Goal: Information Seeking & Learning: Compare options

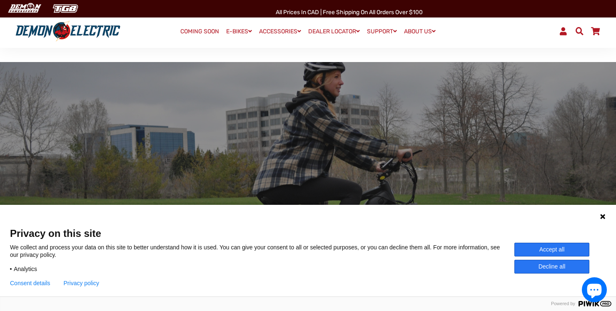
scroll to position [71, 0]
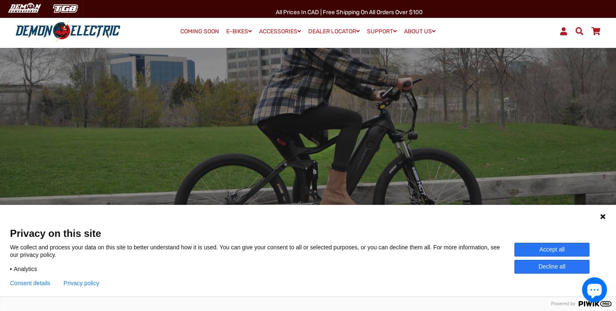
click at [542, 248] on button "Accept all" at bounding box center [551, 250] width 75 height 14
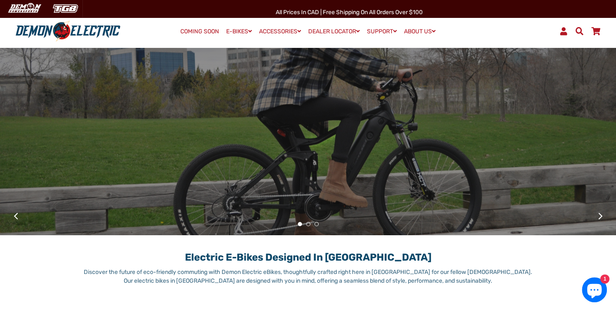
scroll to position [0, 0]
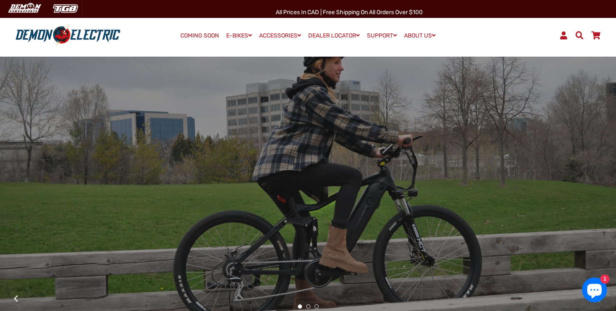
click at [580, 35] on span at bounding box center [579, 35] width 10 height 8
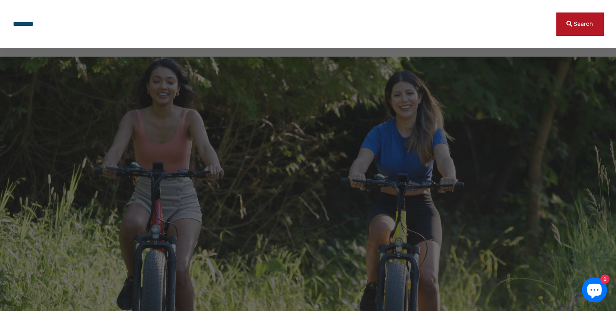
type input "********"
click at [556, 12] on button "Search" at bounding box center [579, 23] width 47 height 23
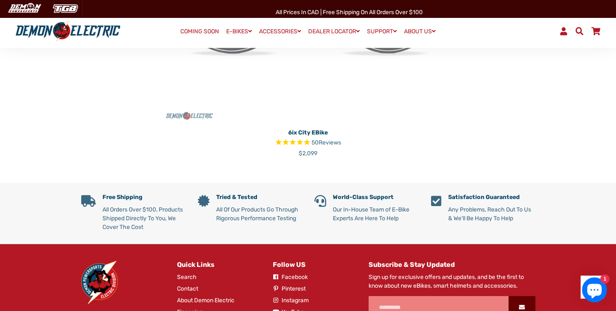
scroll to position [322, 0]
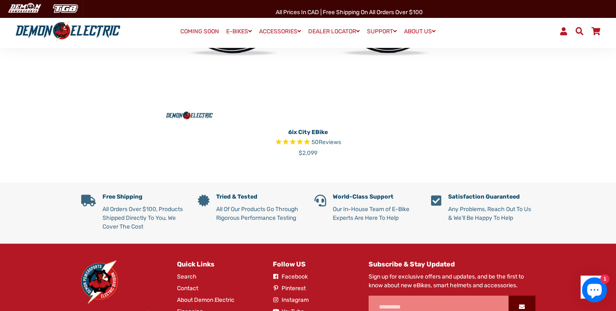
click at [328, 142] on span "Reviews" at bounding box center [329, 142] width 22 height 7
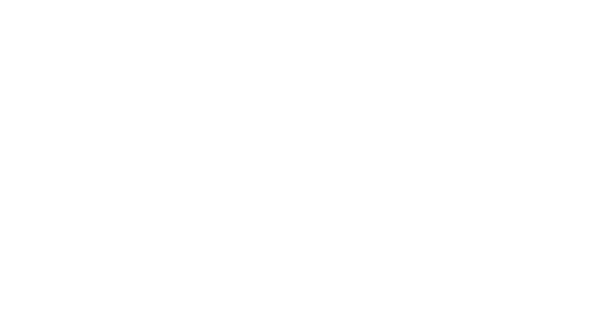
select select "******"
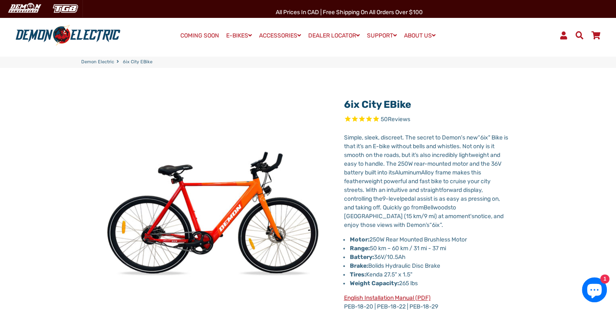
scroll to position [4, 0]
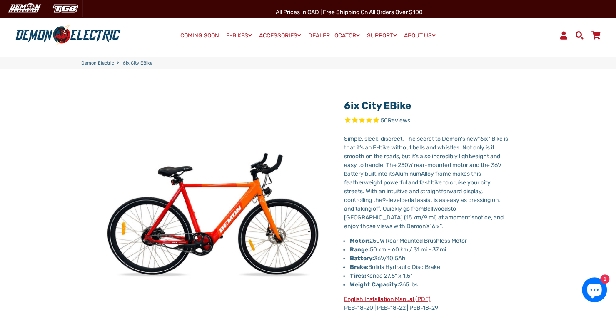
click at [396, 119] on span "Reviews" at bounding box center [398, 120] width 22 height 7
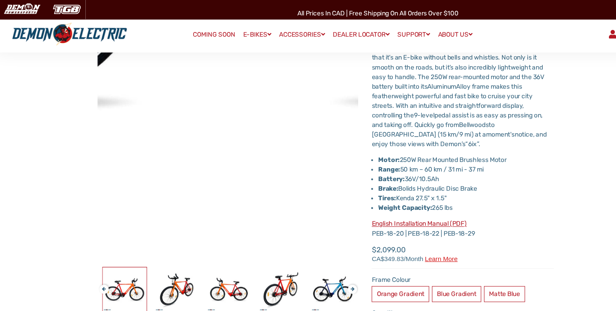
scroll to position [0, 0]
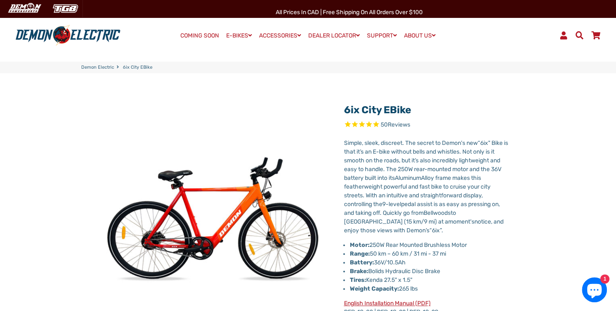
click at [580, 33] on span at bounding box center [579, 35] width 10 height 8
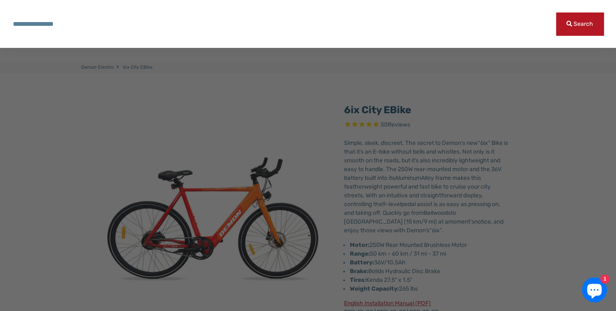
type input "*"
type input "*******"
click at [556, 12] on button "Search" at bounding box center [579, 23] width 47 height 23
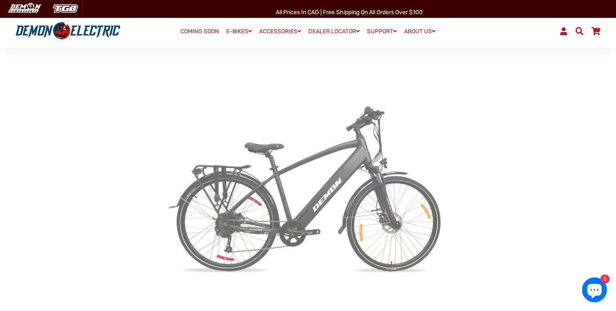
scroll to position [109, 0]
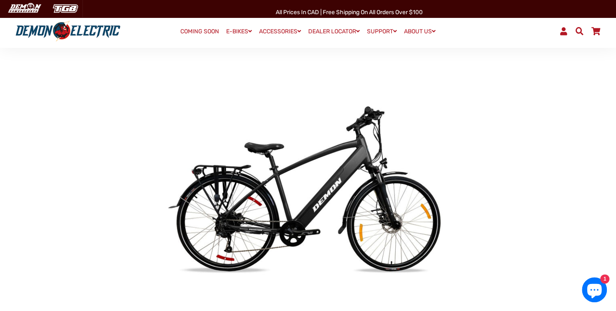
click at [313, 184] on img at bounding box center [308, 188] width 298 height 298
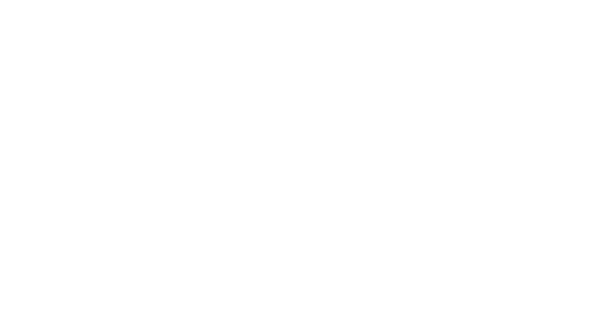
select select "******"
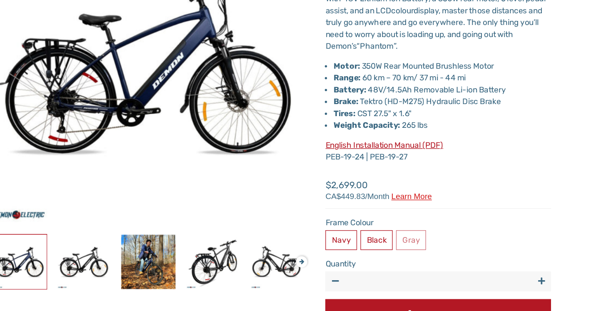
scroll to position [88, 0]
click at [378, 261] on label "Black" at bounding box center [381, 258] width 24 height 15
click at [378, 261] on fieldset "Navy Black Gray" at bounding box center [426, 259] width 166 height 17
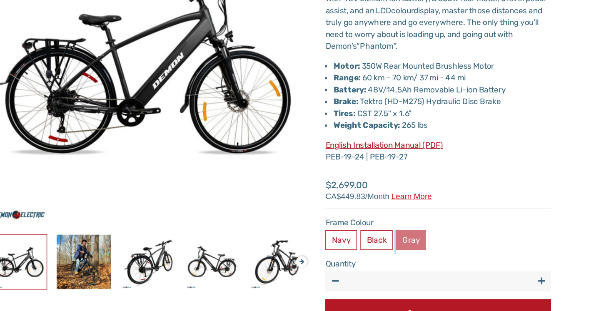
click at [410, 261] on label "Gray" at bounding box center [406, 258] width 22 height 15
click at [350, 262] on label "Navy" at bounding box center [354, 258] width 23 height 15
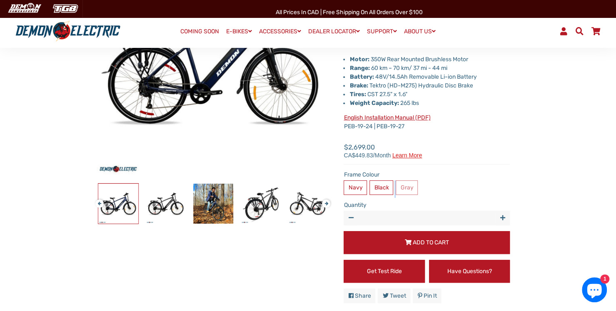
scroll to position [160, 0]
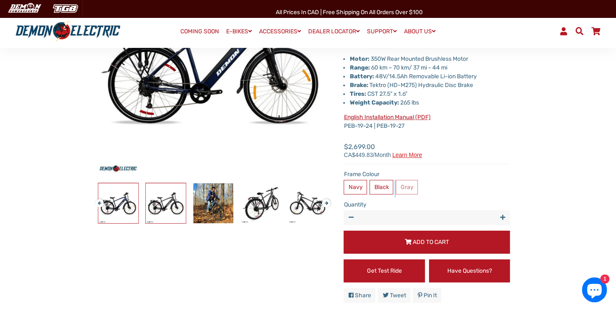
click at [171, 214] on img at bounding box center [166, 203] width 40 height 40
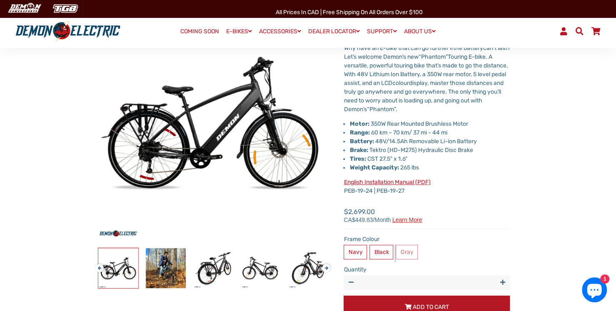
scroll to position [93, 0]
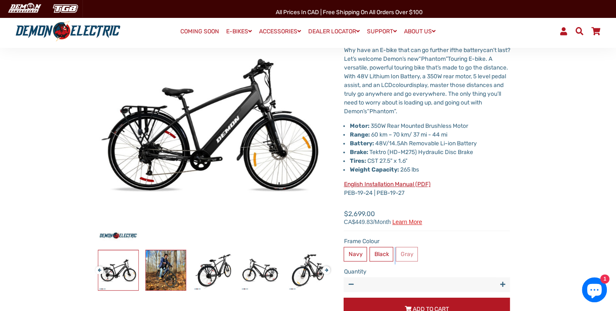
click at [164, 283] on img at bounding box center [166, 270] width 40 height 40
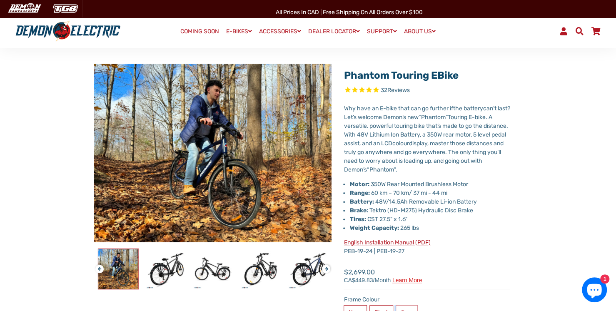
scroll to position [33, 0]
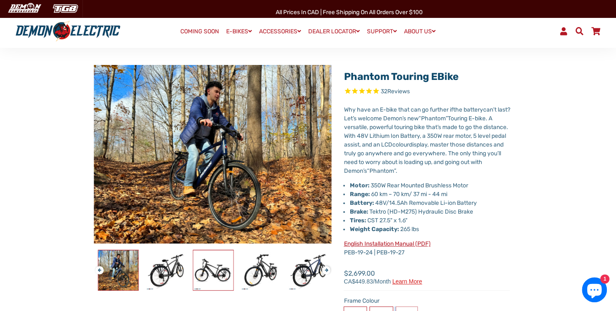
click at [212, 276] on img at bounding box center [213, 270] width 40 height 40
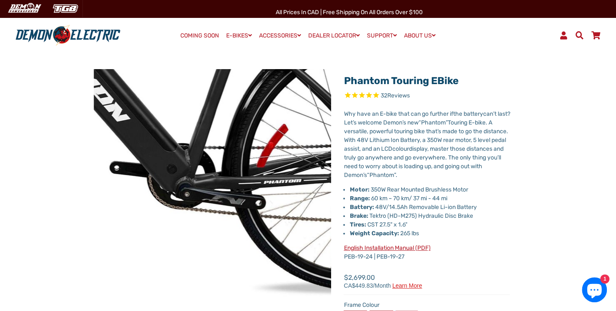
scroll to position [28, 0]
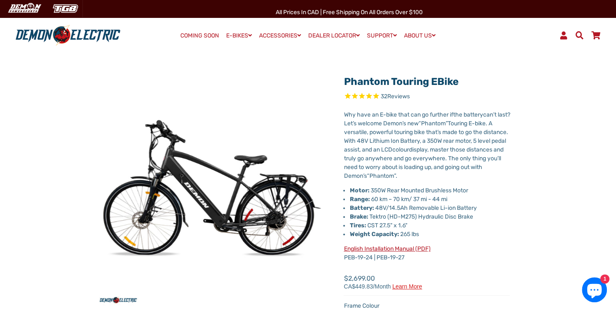
click at [392, 100] on span "32 Reviews" at bounding box center [426, 97] width 166 height 10
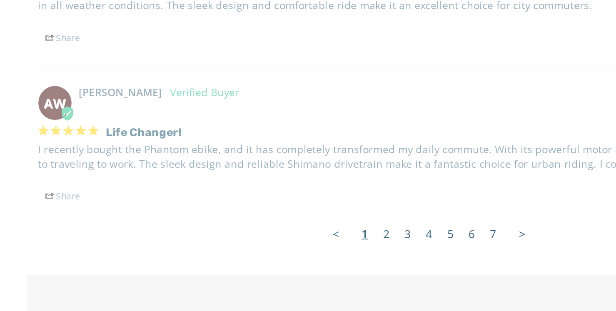
scroll to position [1648, 0]
click at [308, 263] on link "4" at bounding box center [308, 266] width 12 height 17
click at [310, 265] on link "4" at bounding box center [308, 266] width 12 height 17
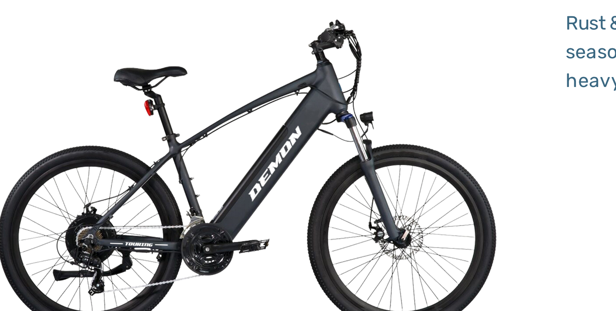
scroll to position [368, 0]
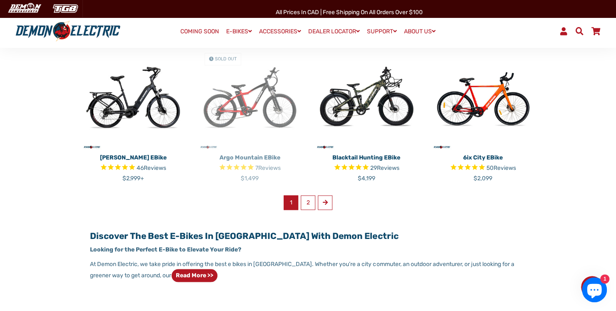
scroll to position [524, 0]
click at [481, 105] on img at bounding box center [483, 98] width 104 height 104
click at [308, 201] on link "2" at bounding box center [308, 202] width 15 height 15
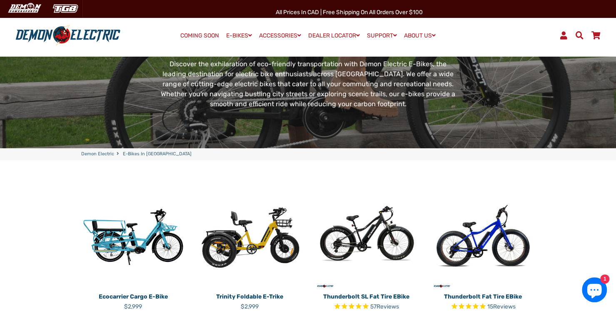
scroll to position [0, 0]
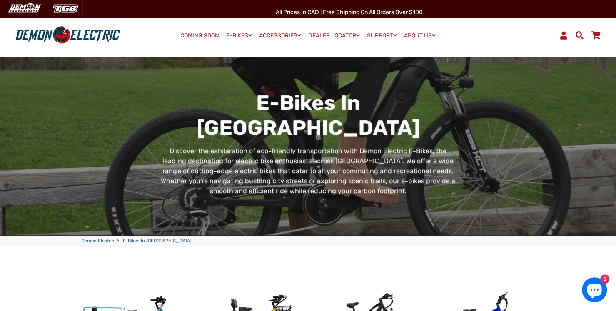
click at [579, 32] on span at bounding box center [579, 35] width 10 height 8
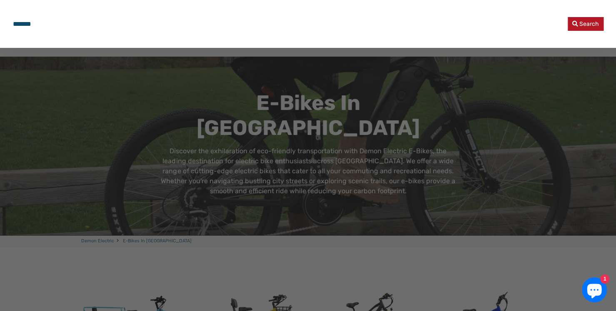
type input "*******"
click at [567, 17] on button "Search" at bounding box center [585, 24] width 36 height 14
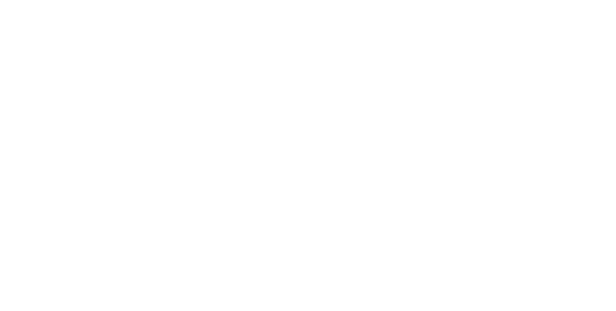
select select "******"
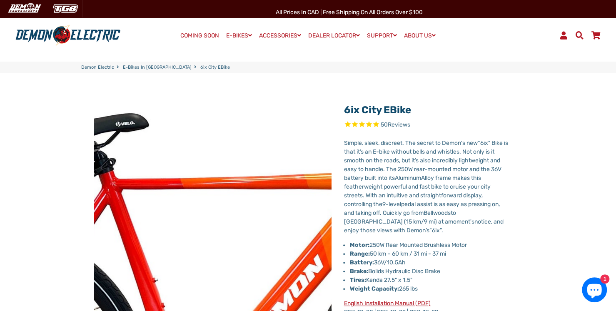
click at [209, 192] on img at bounding box center [220, 282] width 853 height 853
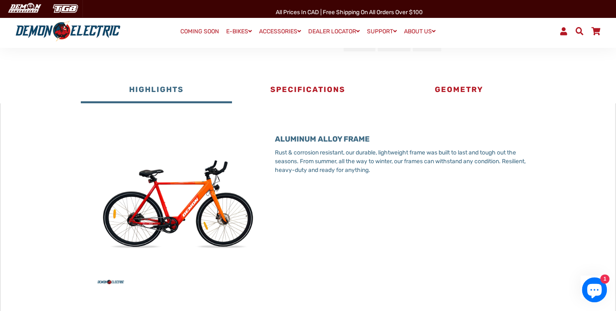
scroll to position [431, 0]
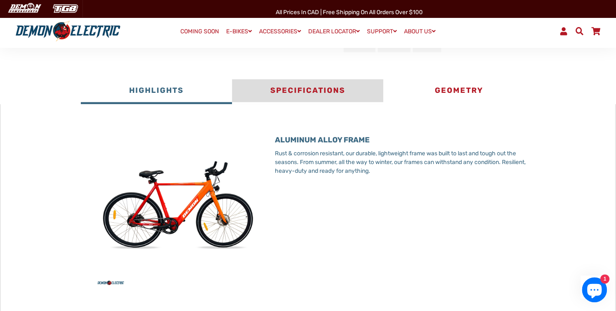
click at [311, 92] on button "Specifications" at bounding box center [307, 91] width 151 height 25
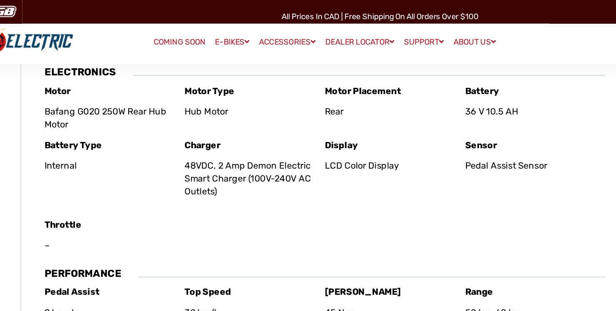
scroll to position [478, 0]
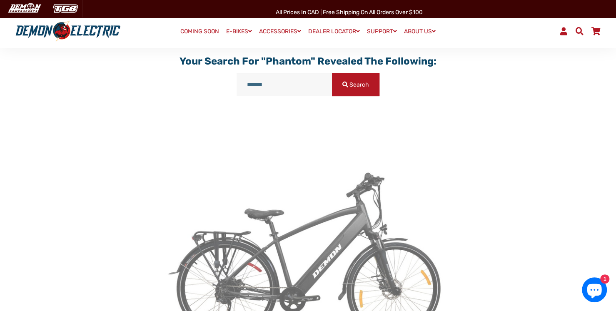
scroll to position [149, 0]
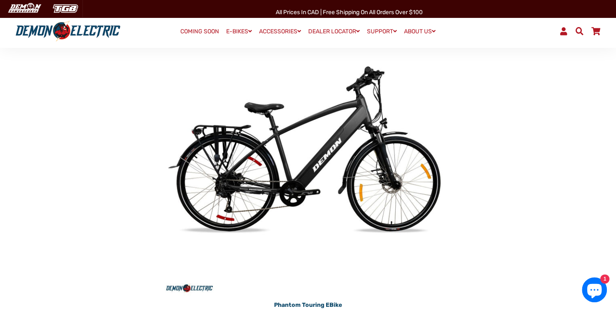
click at [311, 156] on img at bounding box center [308, 148] width 298 height 298
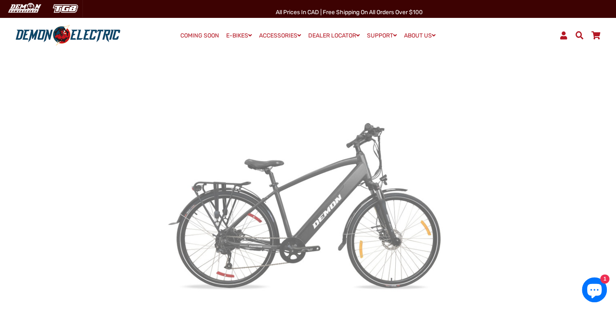
scroll to position [0, 0]
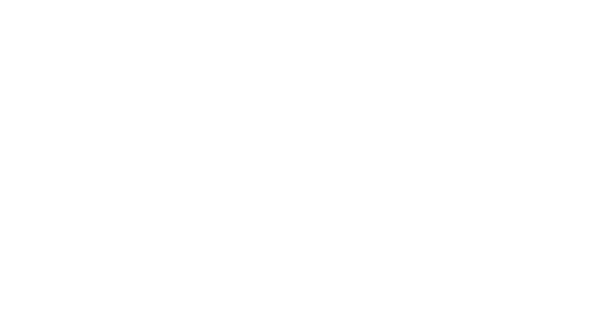
select select "******"
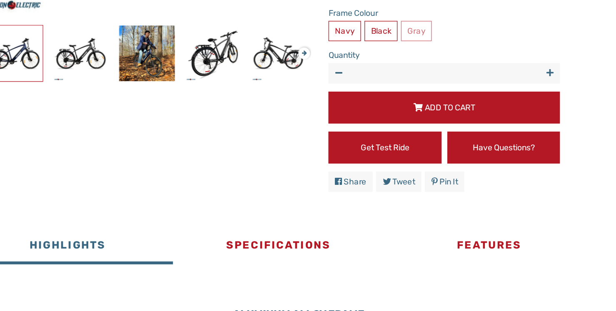
scroll to position [238, 0]
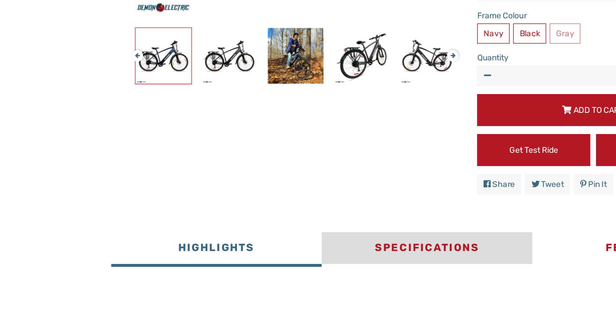
click at [296, 265] on button "Specifications" at bounding box center [307, 263] width 151 height 25
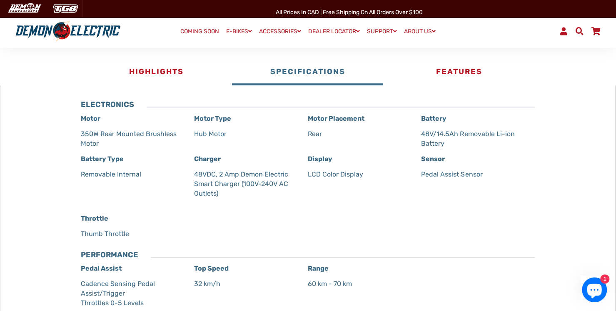
scroll to position [428, 0]
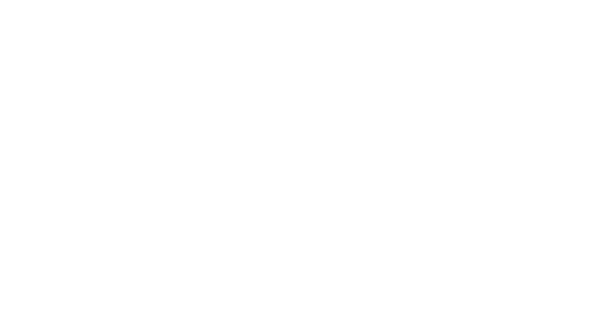
select select "******"
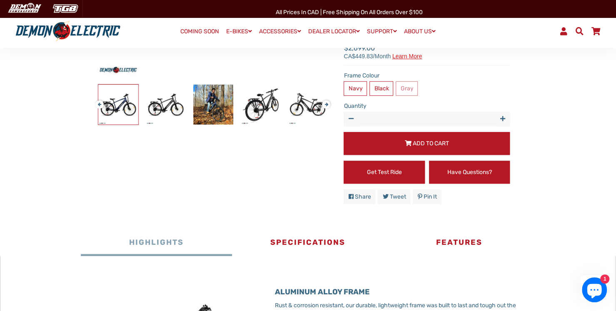
scroll to position [258, 0]
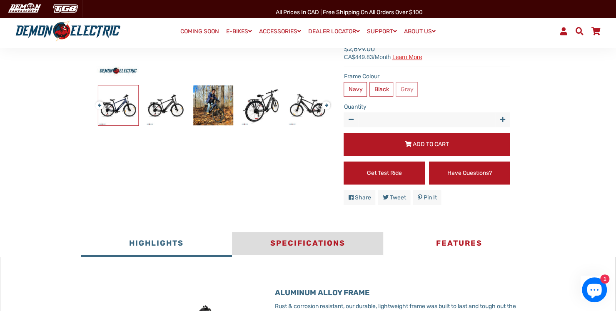
click at [323, 238] on button "Specifications" at bounding box center [307, 244] width 151 height 25
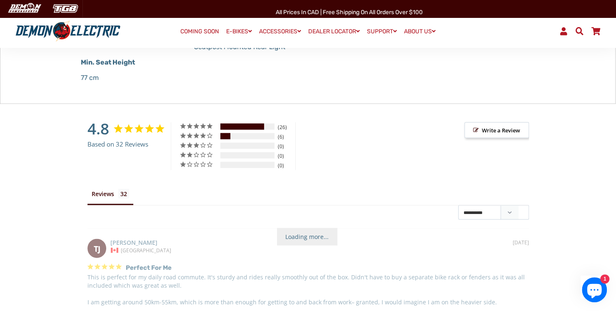
scroll to position [826, 0]
click at [244, 123] on div "81%" at bounding box center [242, 126] width 44 height 6
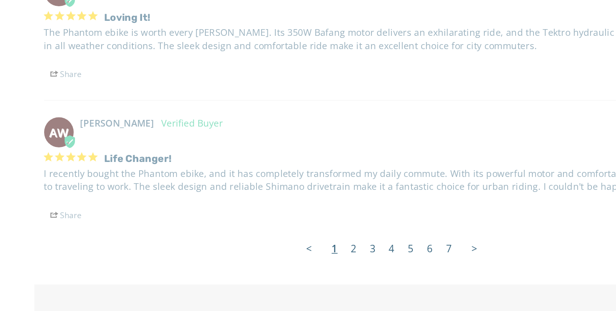
scroll to position [1256, 0]
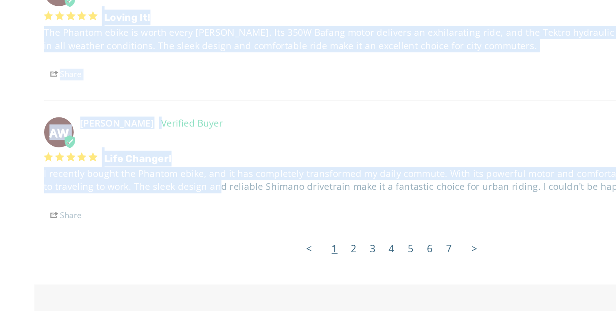
drag, startPoint x: 203, startPoint y: 177, endPoint x: 191, endPoint y: 55, distance: 122.1
click at [191, 5] on div "All Prices in CAD | Free shipping on all orders over $100 Menu Log In Demon Ele…" at bounding box center [308, 12] width 616 height 2414
